Goal: Navigation & Orientation: Find specific page/section

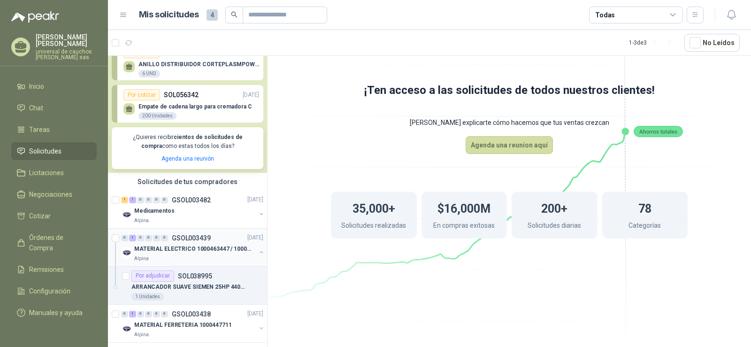
scroll to position [127, 0]
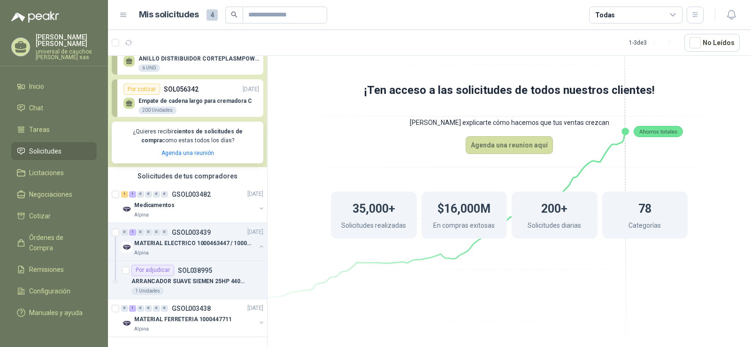
click at [146, 85] on div "Por cotizar" at bounding box center [141, 89] width 37 height 11
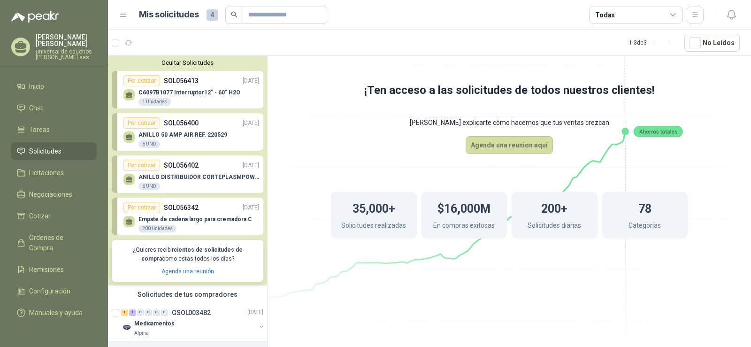
scroll to position [0, 0]
click at [138, 81] on div "Por cotizar" at bounding box center [141, 81] width 37 height 11
click at [138, 82] on div "Por cotizar" at bounding box center [141, 81] width 37 height 11
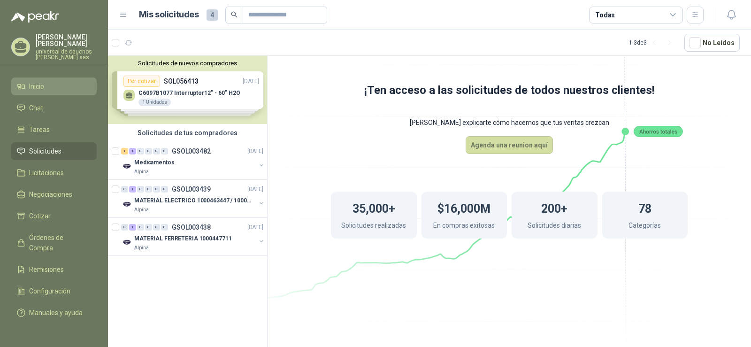
click at [46, 87] on li "Inicio" at bounding box center [54, 86] width 74 height 10
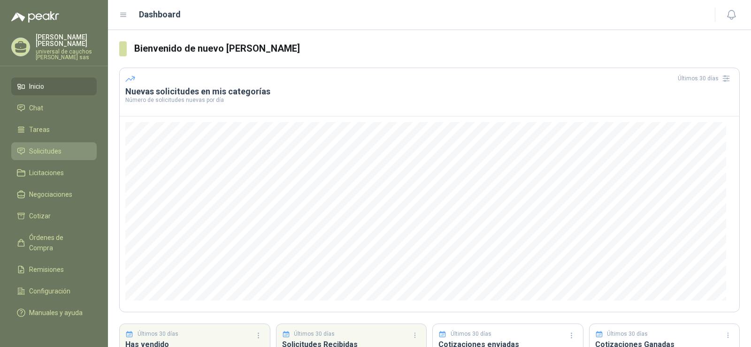
click at [46, 151] on span "Solicitudes" at bounding box center [45, 151] width 32 height 10
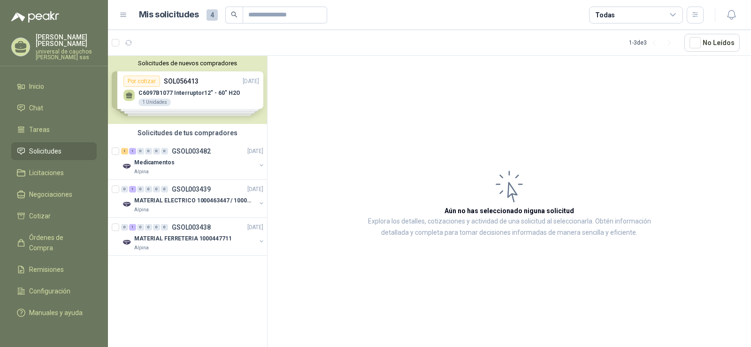
click at [214, 13] on span "4" at bounding box center [212, 14] width 11 height 11
